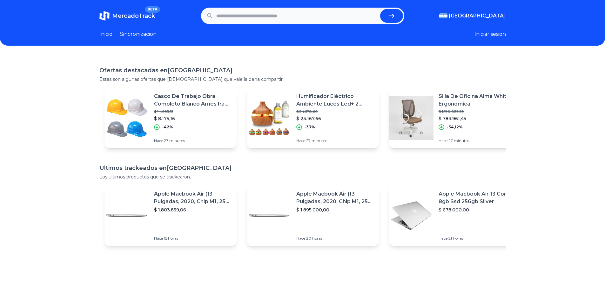
click at [263, 19] on input "text" at bounding box center [296, 16] width 161 height 14
paste input "**********"
click at [393, 15] on icon "submit" at bounding box center [392, 16] width 8 height 8
type input "**********"
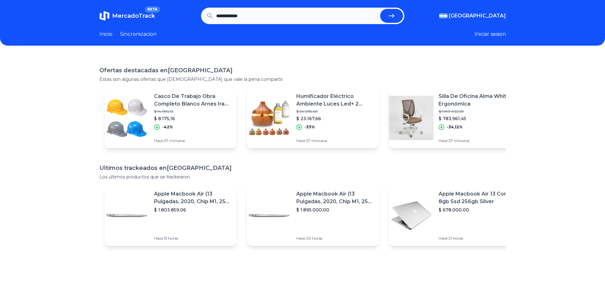
scroll to position [0, 0]
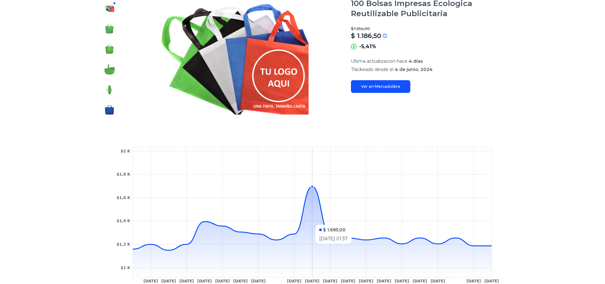
scroll to position [127, 0]
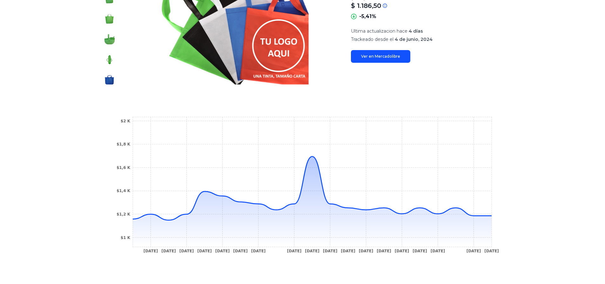
click at [378, 57] on link "Ver en Mercadolibre" at bounding box center [380, 56] width 59 height 13
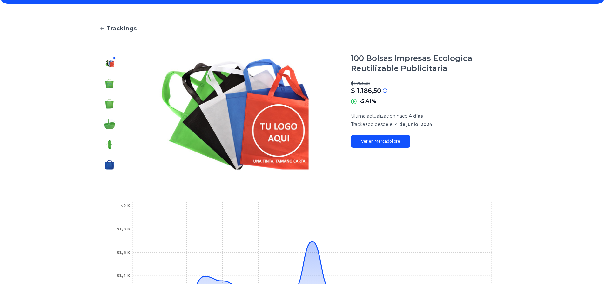
scroll to position [0, 0]
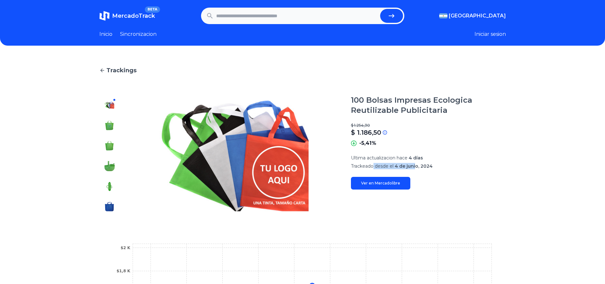
drag, startPoint x: 377, startPoint y: 167, endPoint x: 424, endPoint y: 167, distance: 46.7
click at [423, 167] on p "Trackeado desde el 4 de junio, 2024" at bounding box center [428, 166] width 155 height 6
click at [451, 166] on p "Trackeado desde el 4 de junio, 2024" at bounding box center [428, 166] width 155 height 6
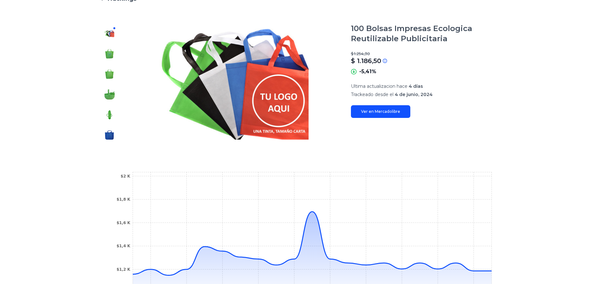
scroll to position [159, 0]
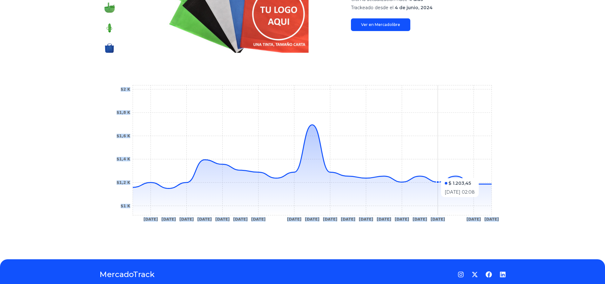
drag, startPoint x: 490, startPoint y: 184, endPoint x: 441, endPoint y: 175, distance: 49.7
click at [441, 175] on icon "[DATE] [DATE] [DATE] [DATE] [DATE] [DATE] [DATE] [DATE] [DATE] [DATE] [DATE] [D…" at bounding box center [302, 155] width 381 height 143
